Goal: Contribute content

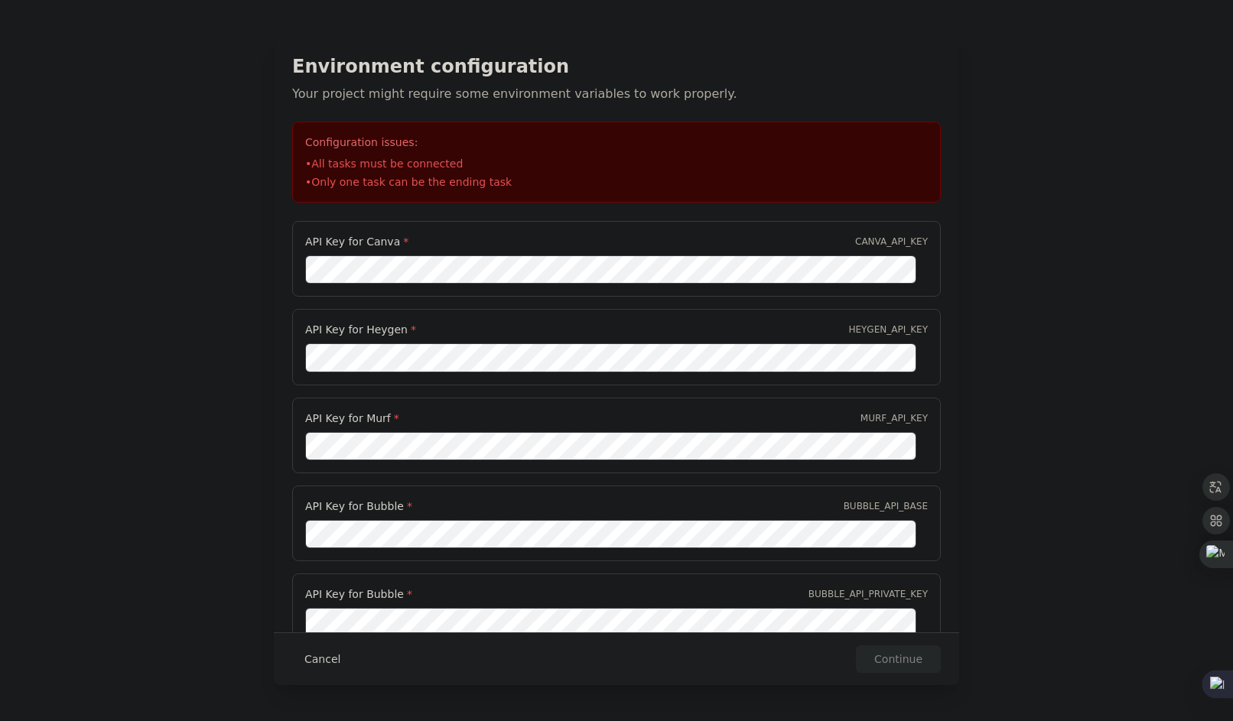
click at [304, 665] on button "Cancel" at bounding box center [322, 660] width 60 height 28
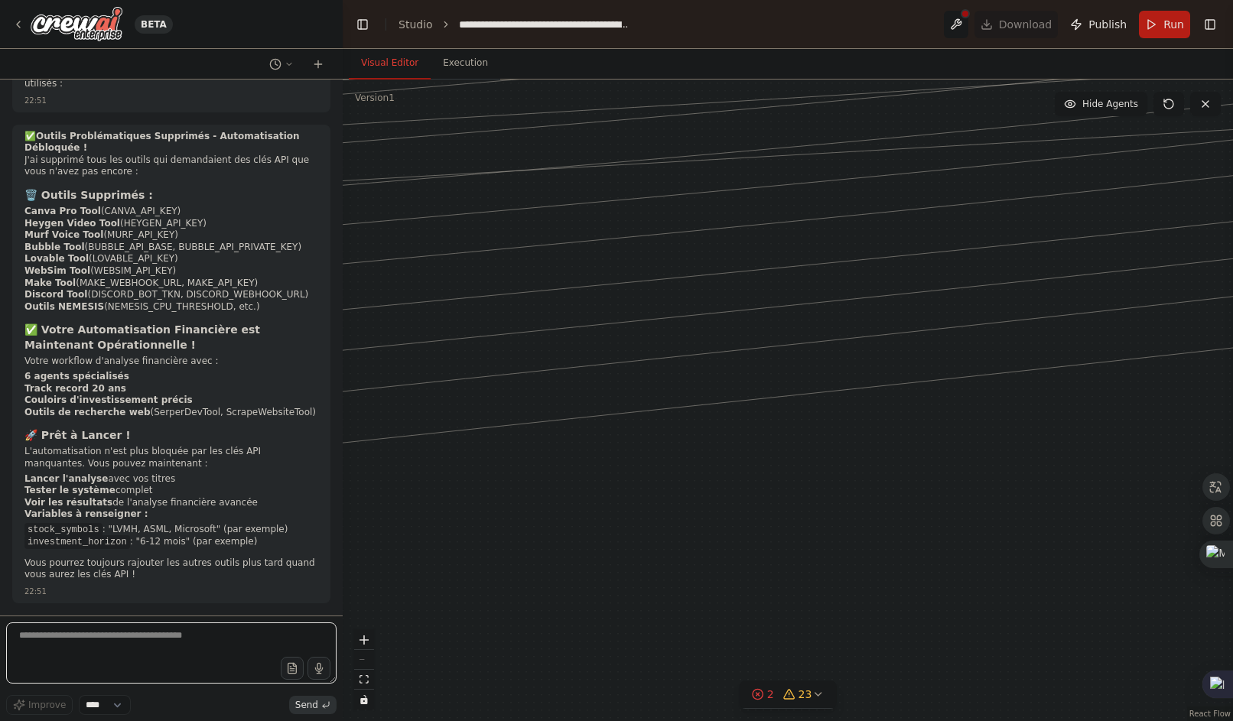
click at [115, 650] on textarea at bounding box center [171, 653] width 330 height 61
type textarea "**********"
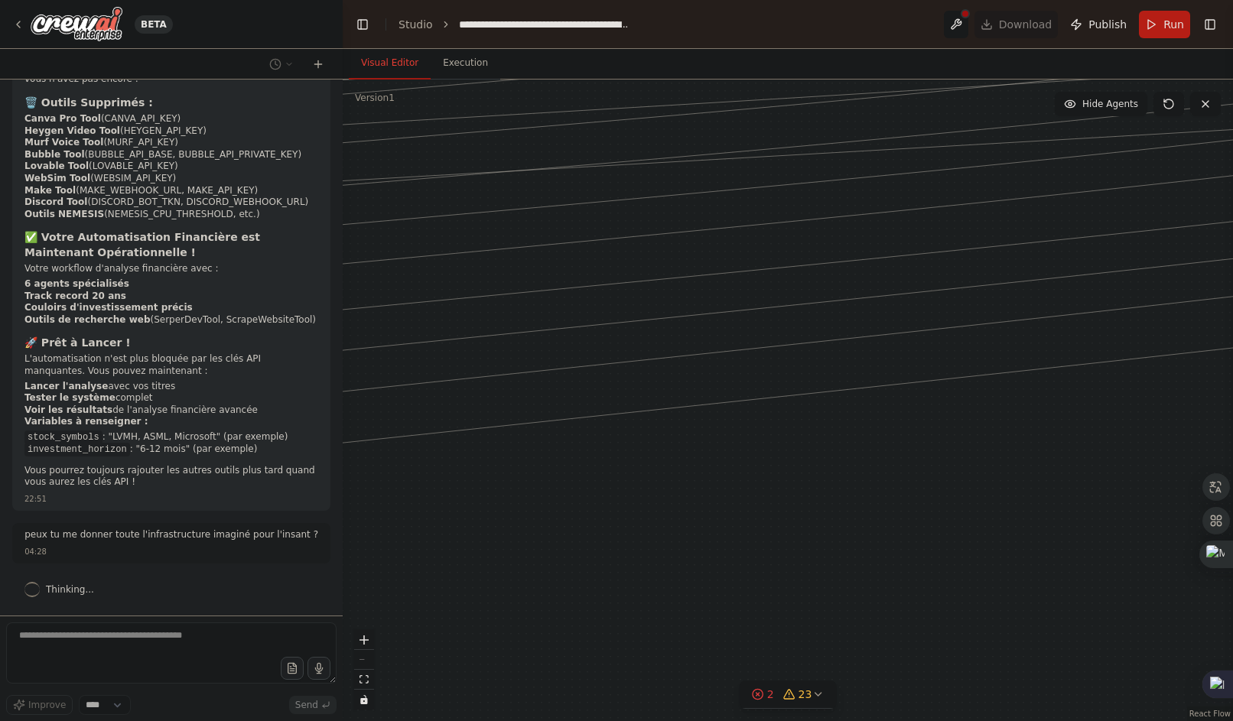
scroll to position [207634, 0]
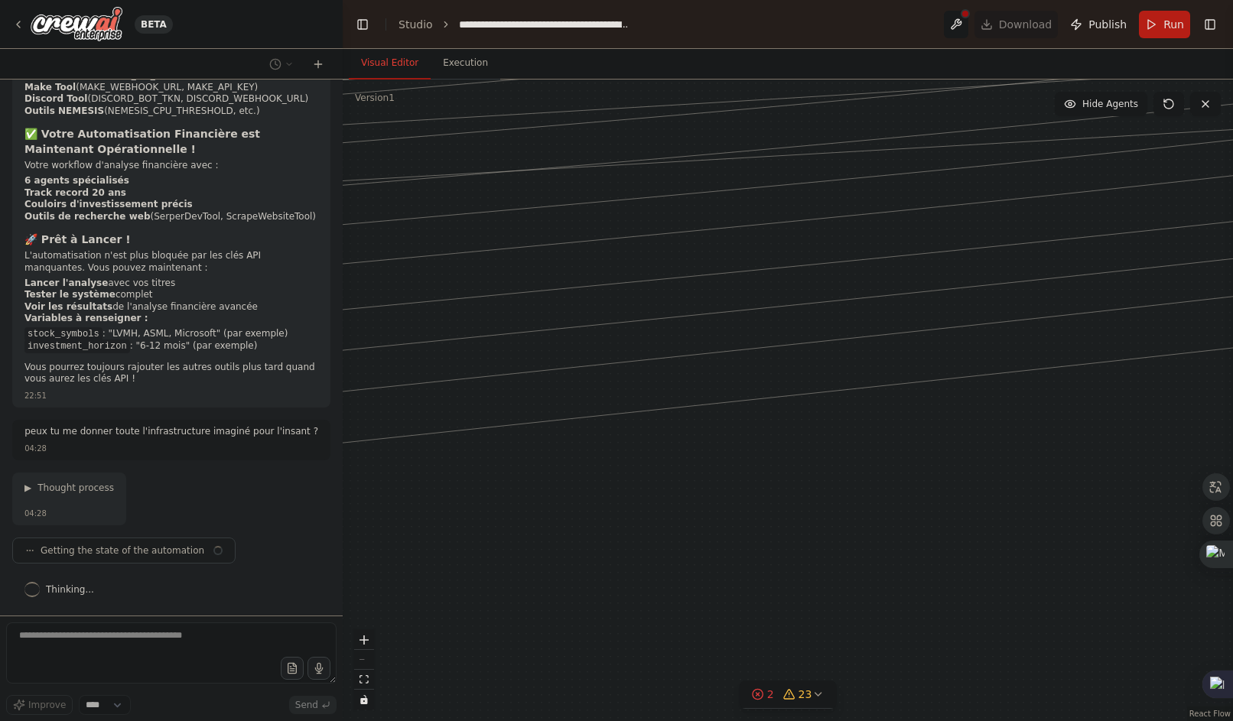
click at [165, 368] on p "Vous pourrez toujours rajouter les autres outils plus tard quand vous aurez les…" at bounding box center [171, 374] width 294 height 24
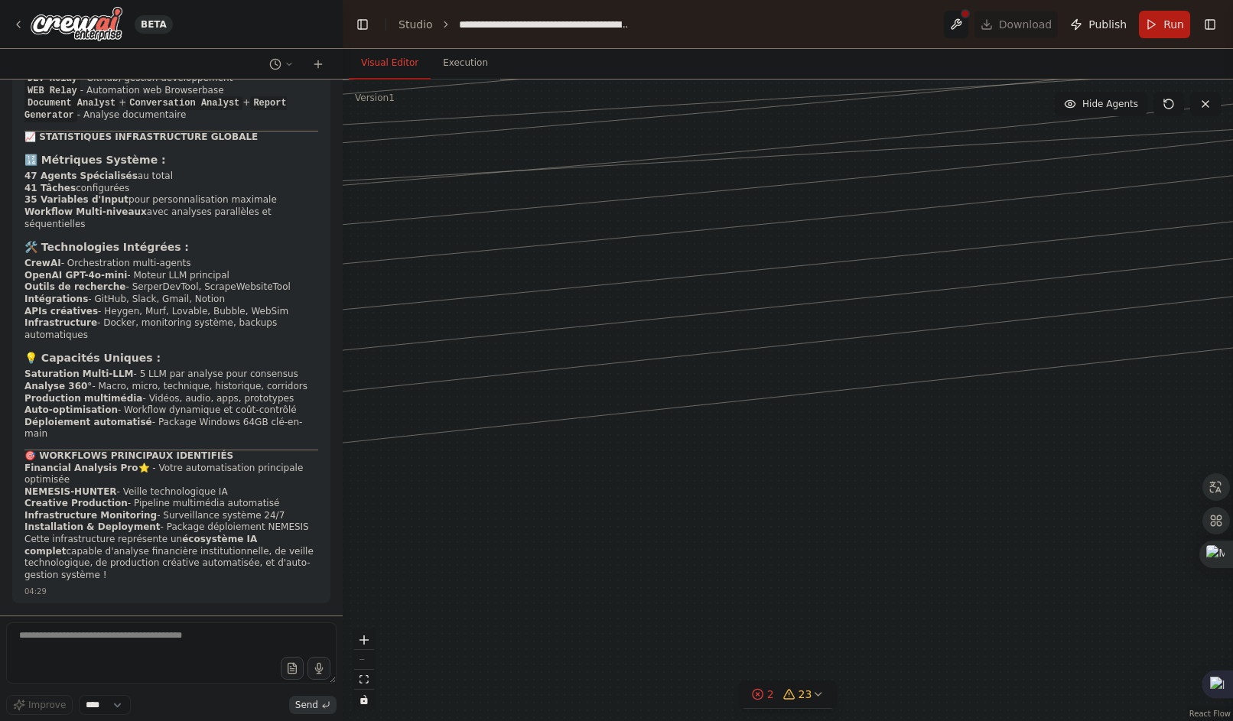
scroll to position [208121, 0]
drag, startPoint x: 275, startPoint y: 574, endPoint x: 26, endPoint y: 233, distance: 422.1
copy div "🏗️ LOREMIPSUMDOLO SITAMET CONSECTE - Adi e'Seddoeiu Temporincididu Utlab etdol …"
click at [94, 646] on textarea at bounding box center [171, 653] width 330 height 61
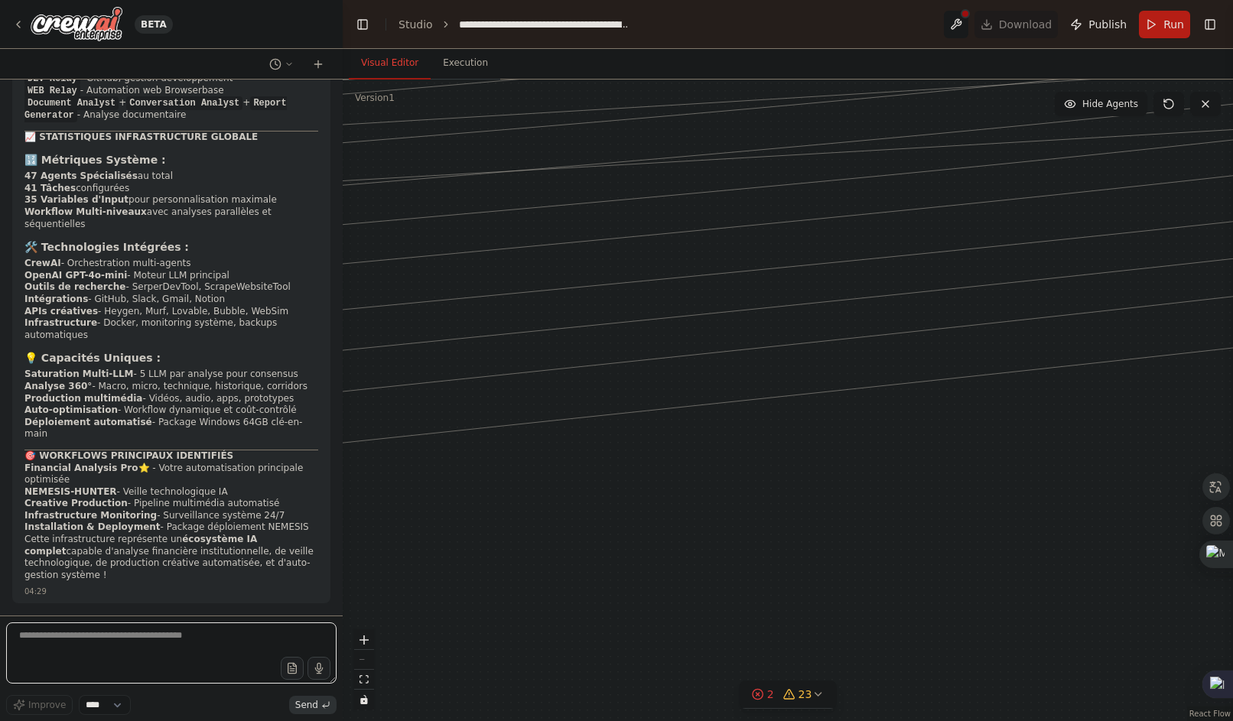
scroll to position [209479, 0]
click at [94, 646] on textarea at bounding box center [171, 653] width 330 height 61
drag, startPoint x: 287, startPoint y: 581, endPoint x: 16, endPoint y: 499, distance: 283.1
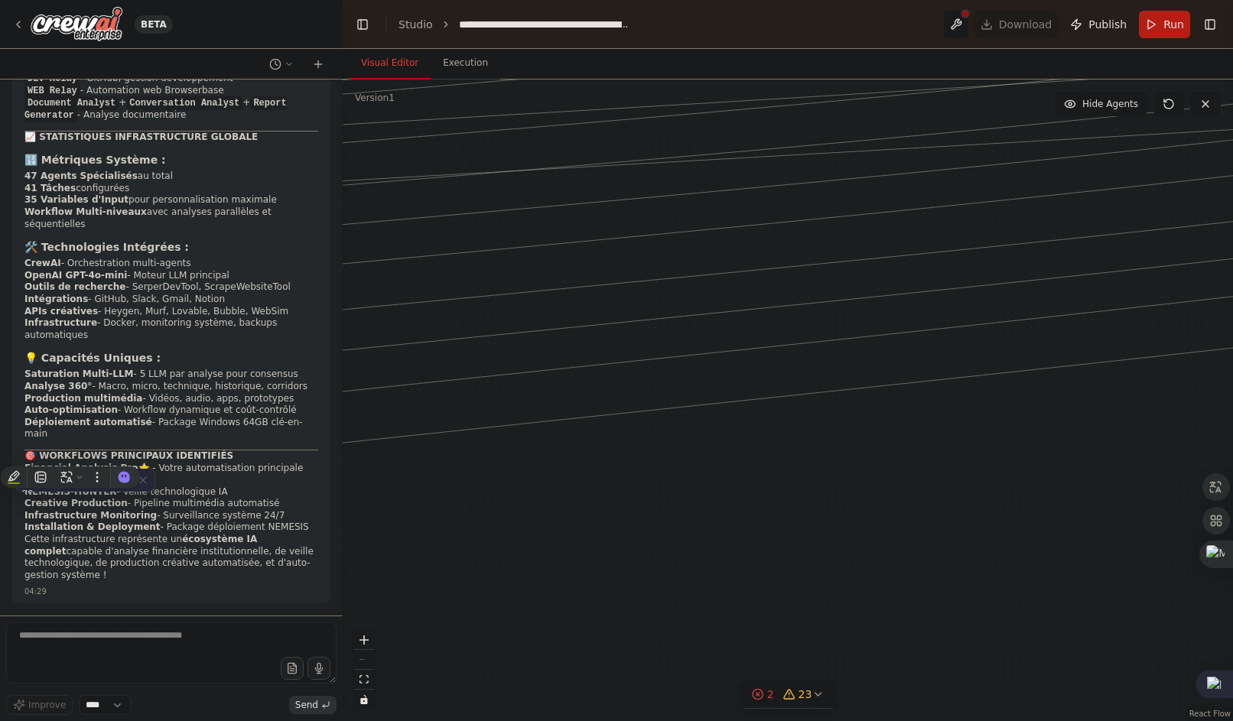
copy div "🏗️ LOREMIPSUMDOLO SITAMET CONSECTE - Adi e'Seddoeiu Temporincididu Utlab etdol …"
